Goal: Task Accomplishment & Management: Use online tool/utility

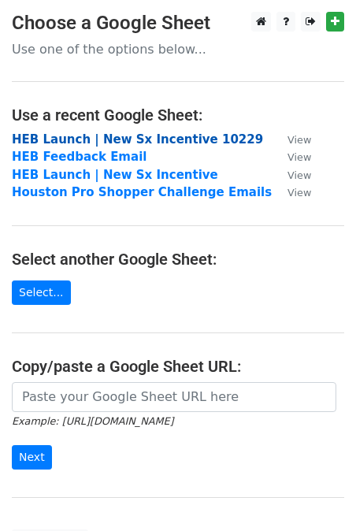
click at [137, 135] on strong "HEB Launch | New Sx Incentive 10229" at bounding box center [137, 139] width 251 height 14
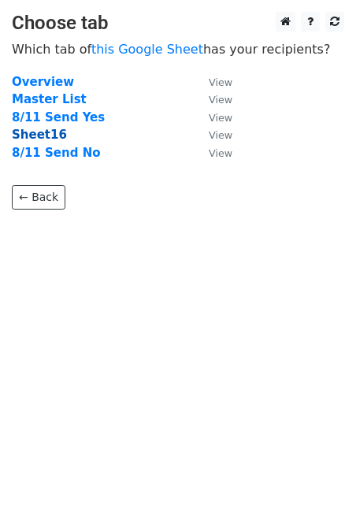
click at [46, 137] on strong "Sheet16" at bounding box center [39, 135] width 55 height 14
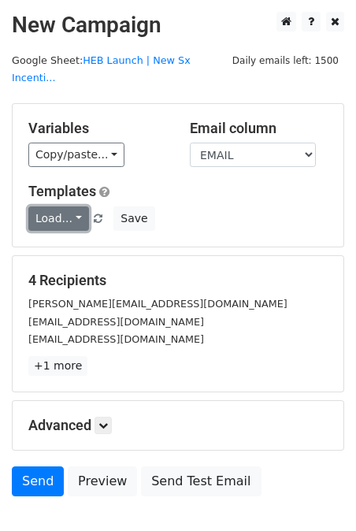
click at [64, 206] on link "Load..." at bounding box center [58, 218] width 61 height 24
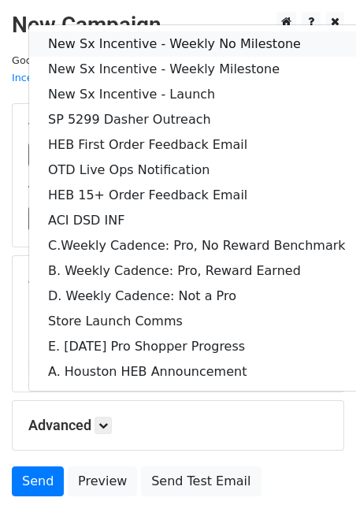
click at [210, 32] on link "New Sx Incentive - Weekly No Milestone" at bounding box center [197, 44] width 336 height 25
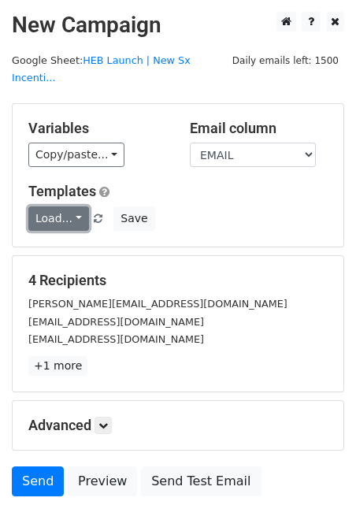
click at [68, 206] on link "Load..." at bounding box center [58, 218] width 61 height 24
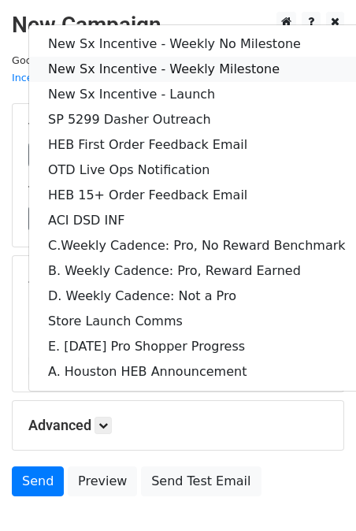
click at [225, 57] on link "New Sx Incentive - Weekly Milestone" at bounding box center [197, 69] width 336 height 25
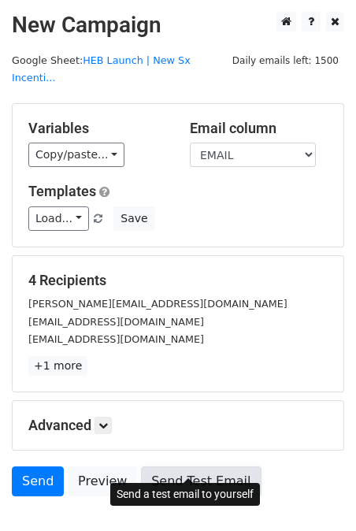
click at [187, 466] on link "Send Test Email" at bounding box center [201, 481] width 120 height 30
click at [185, 466] on link "Send Test Email" at bounding box center [201, 481] width 120 height 30
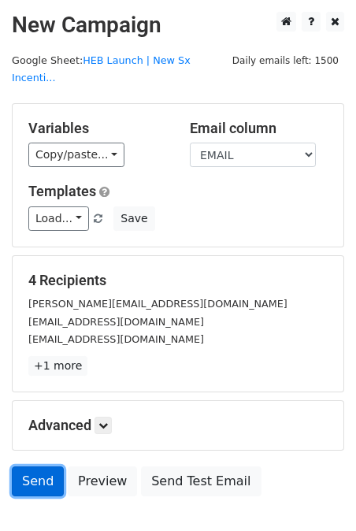
click at [30, 471] on link "Send" at bounding box center [38, 481] width 52 height 30
